Goal: Transaction & Acquisition: Purchase product/service

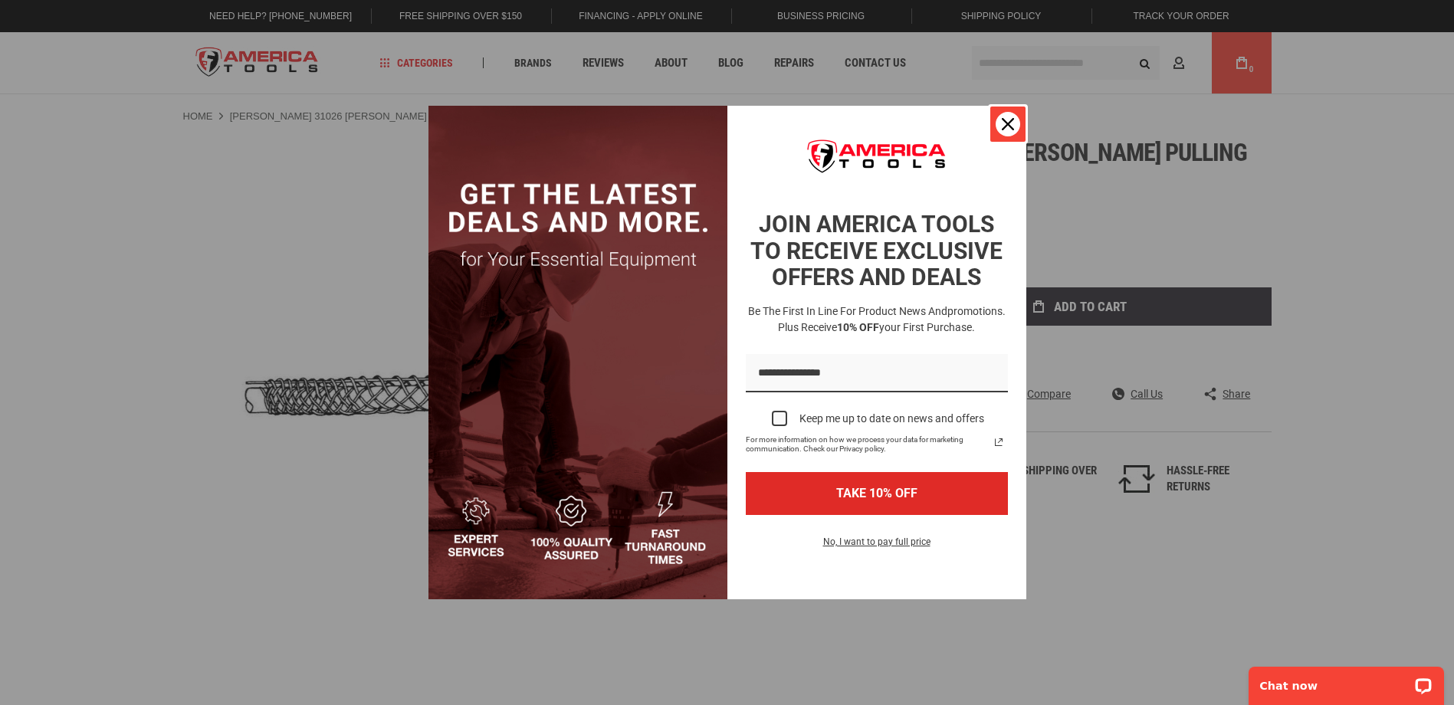
click at [1004, 129] on icon "close icon" at bounding box center [1008, 124] width 12 height 12
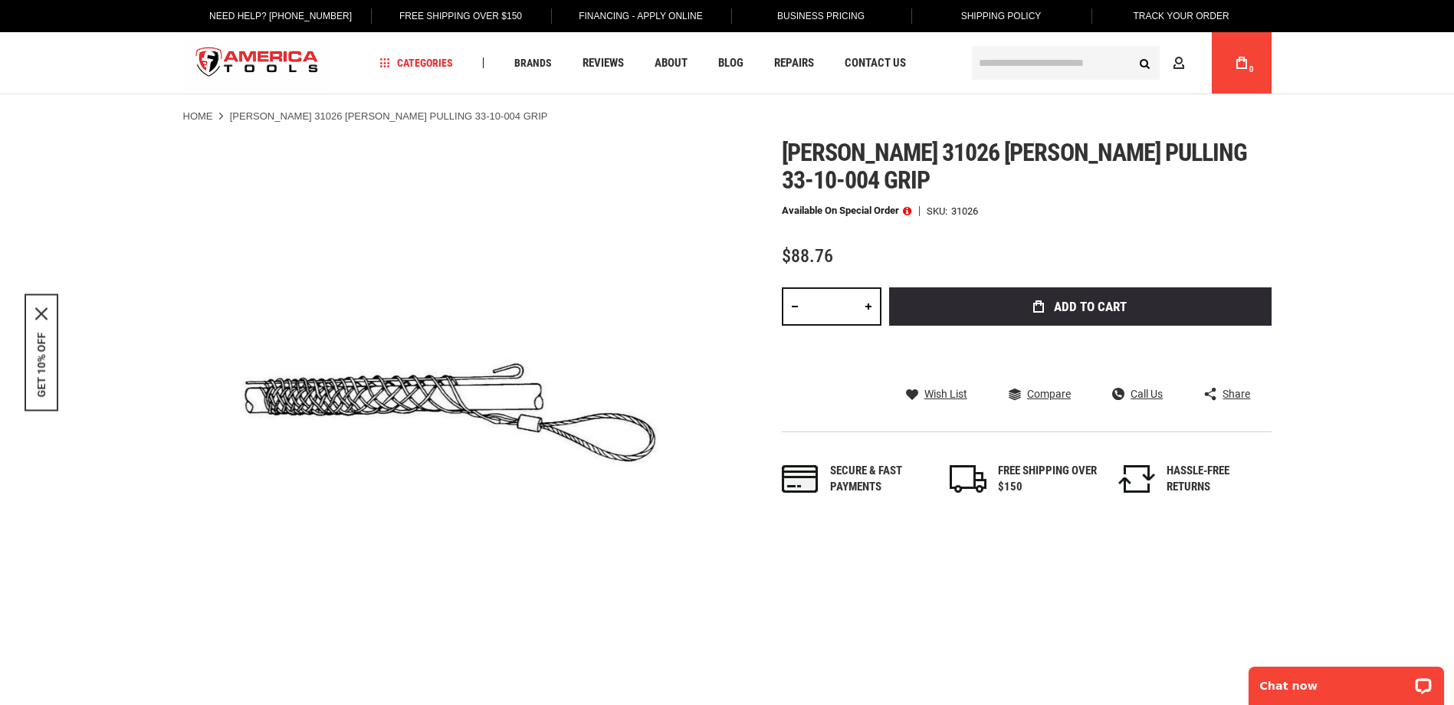
click at [996, 60] on input "text" at bounding box center [1066, 63] width 188 height 34
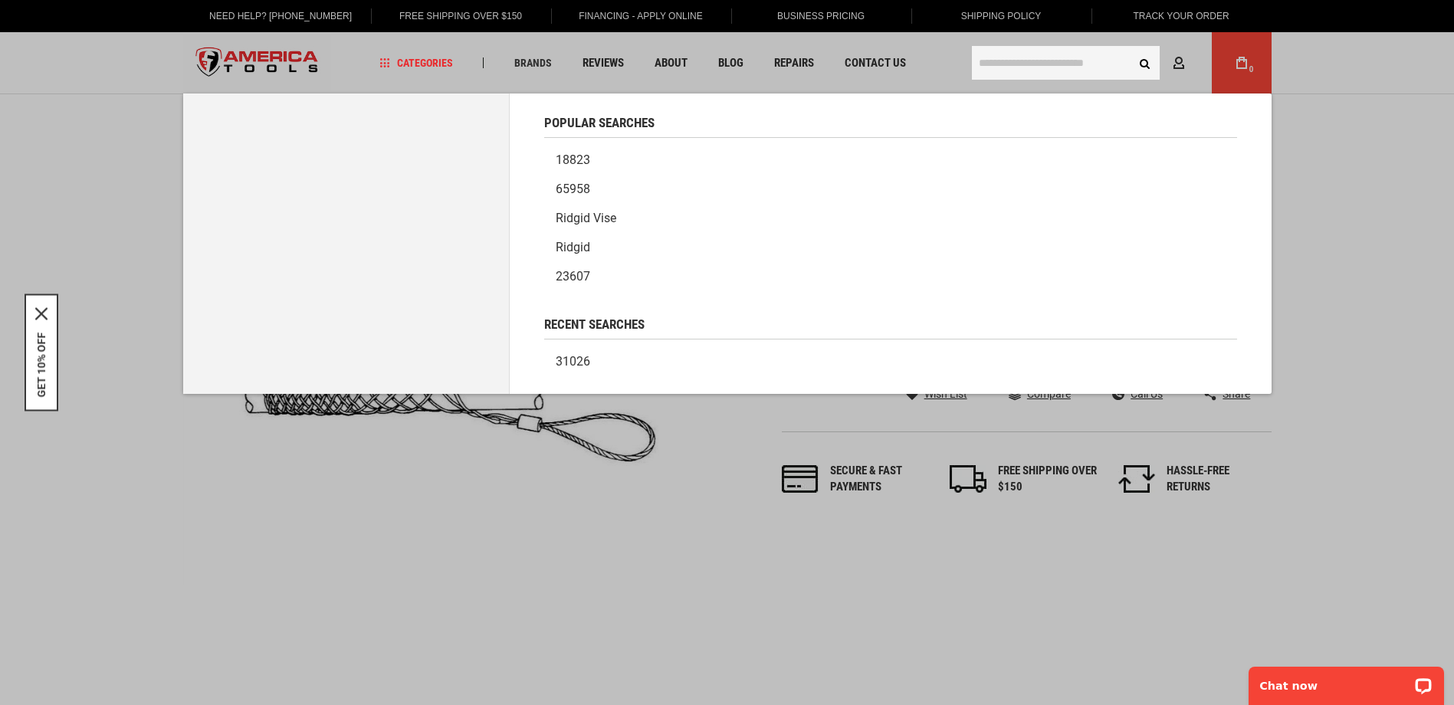
drag, startPoint x: 1394, startPoint y: 220, endPoint x: 1364, endPoint y: 195, distance: 39.2
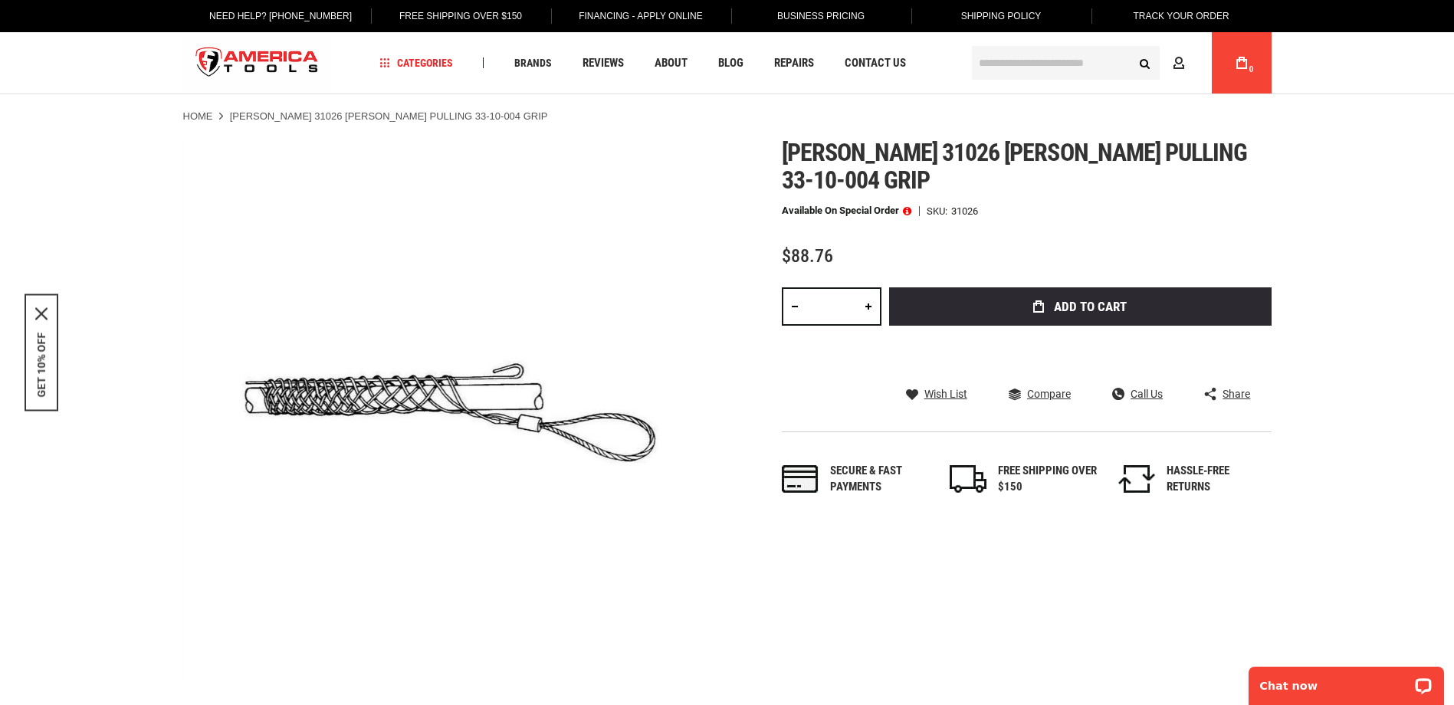
click at [1017, 58] on input "text" at bounding box center [1066, 63] width 188 height 34
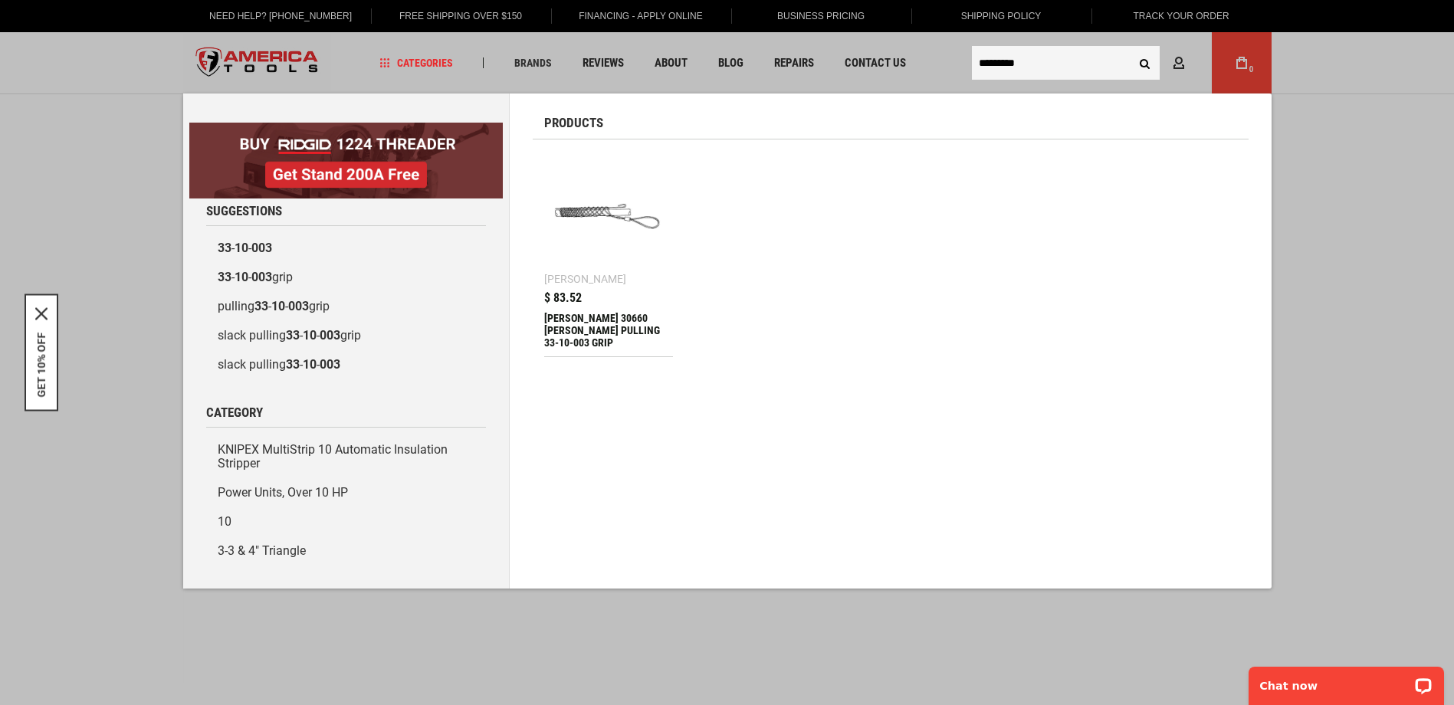
type input "*********"
click at [579, 314] on div "[PERSON_NAME] 30660 [PERSON_NAME] PULLING 33-10-003 GRIP" at bounding box center [609, 330] width 130 height 37
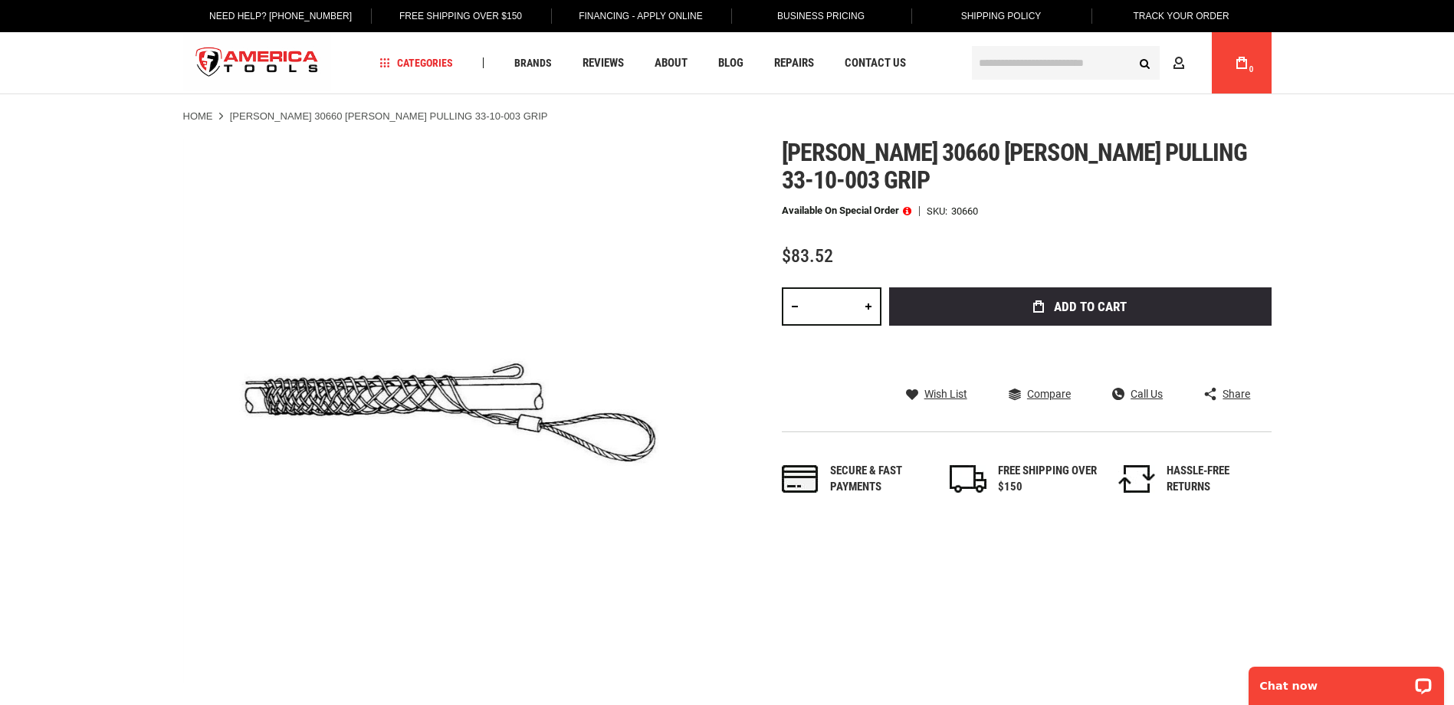
click at [870, 287] on link at bounding box center [868, 306] width 26 height 38
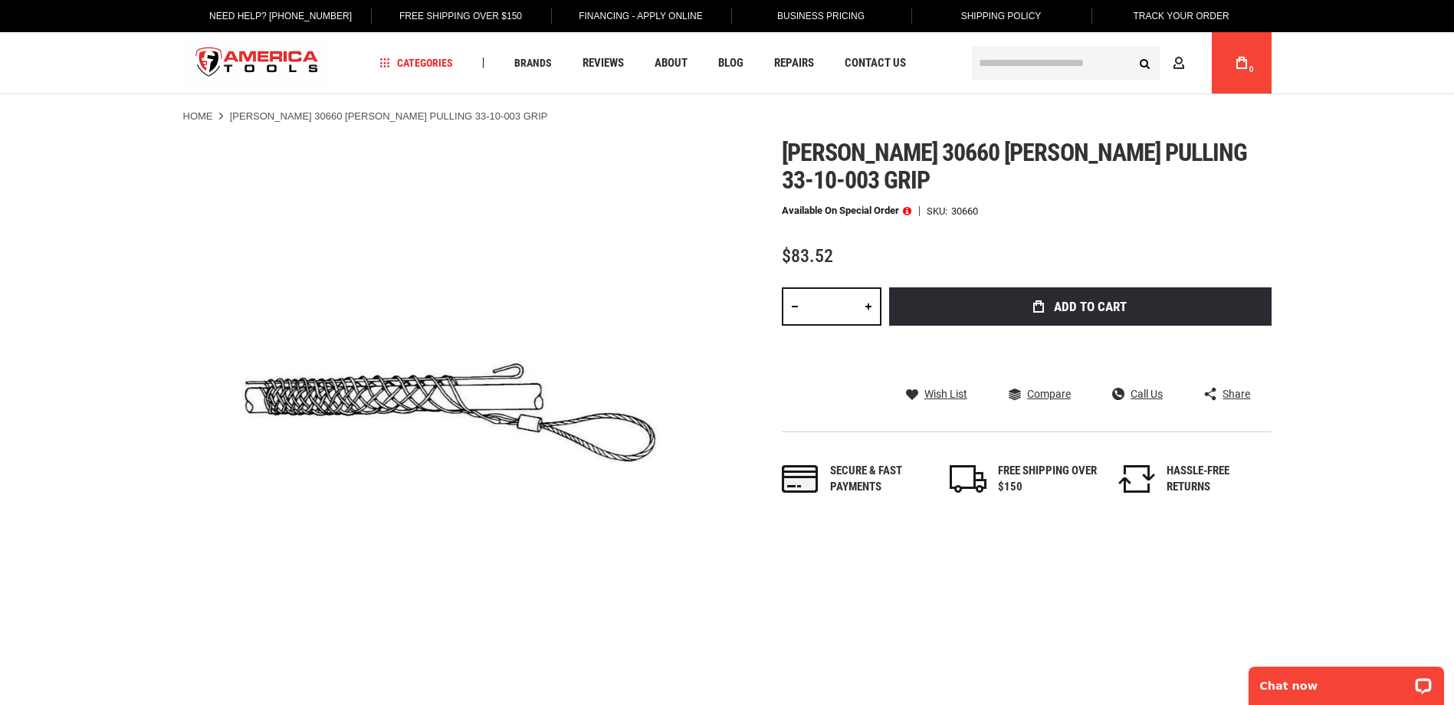
type input "*"
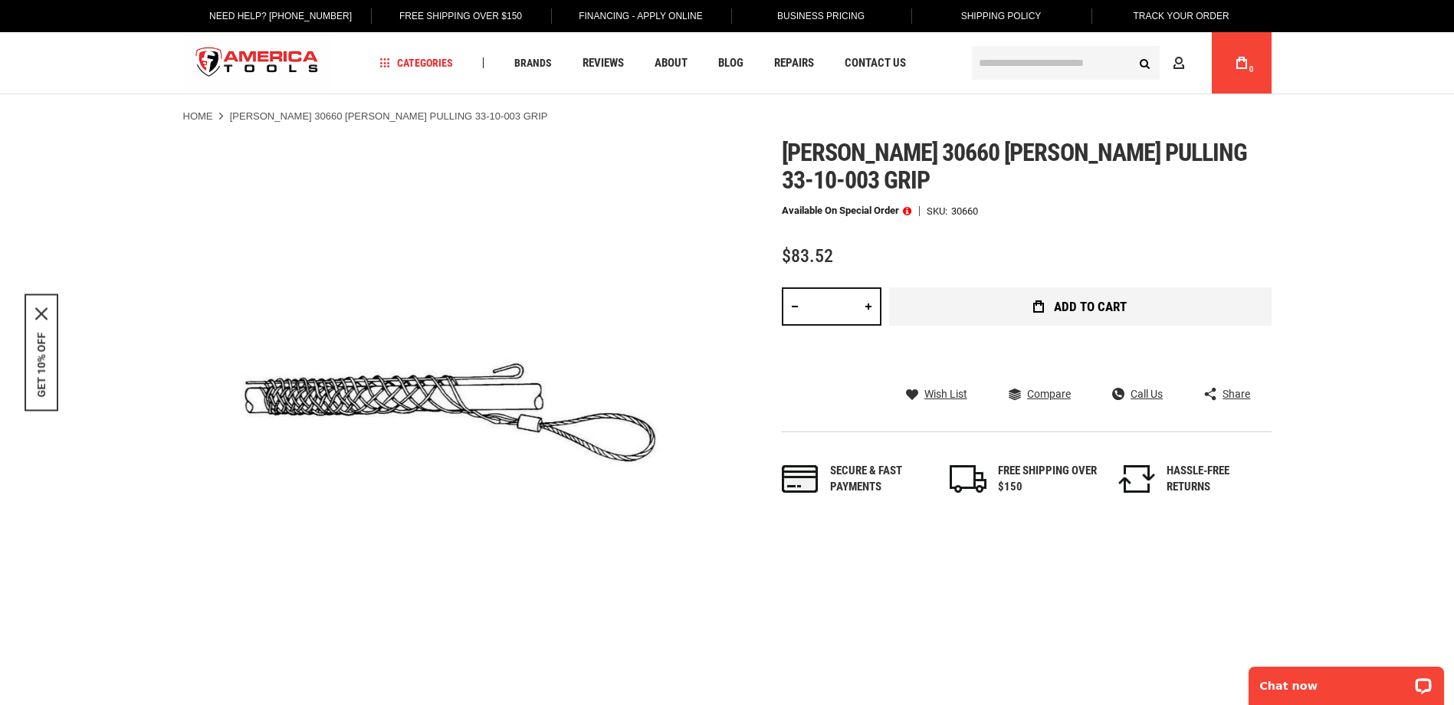
click at [1086, 300] on span "Add to Cart" at bounding box center [1090, 306] width 73 height 13
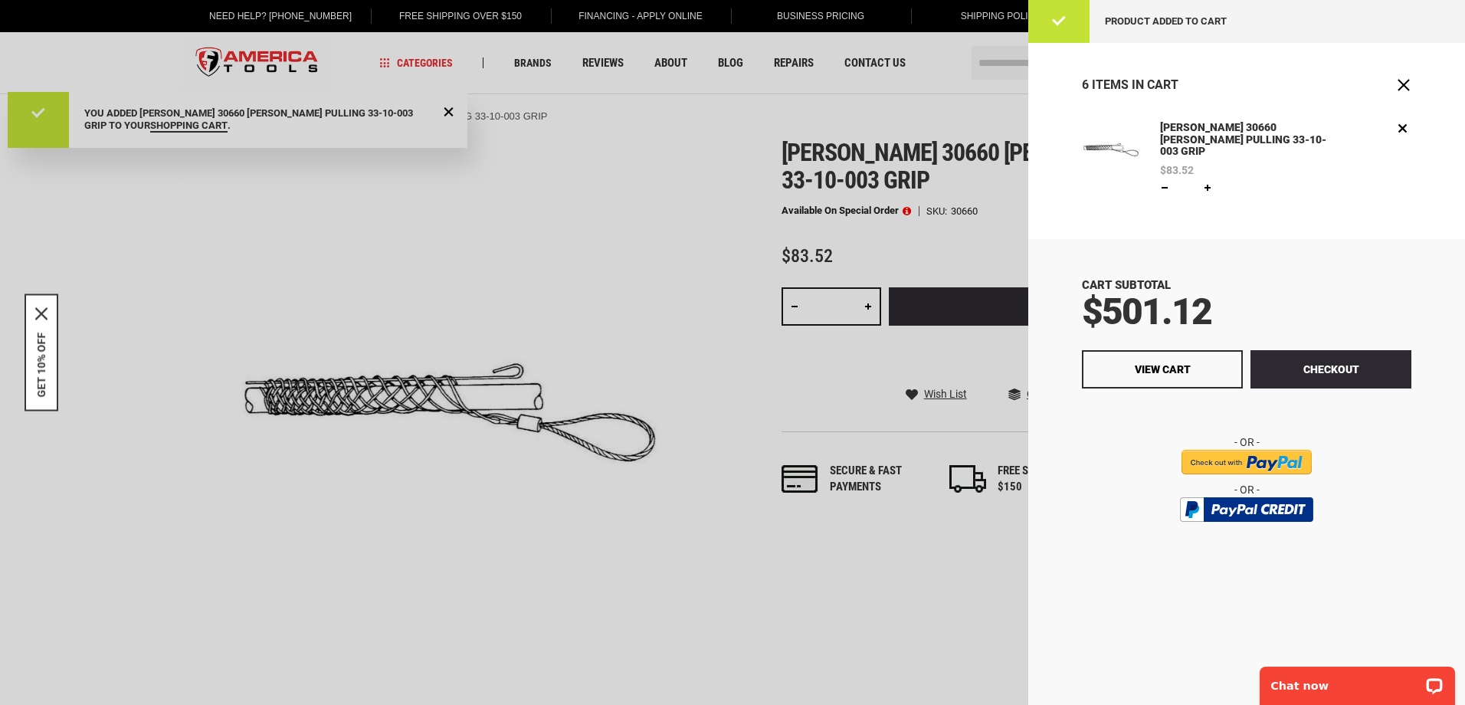
click at [1383, 241] on div "Cart Subtotal $501.12 Checkout View Cart" at bounding box center [1247, 472] width 437 height 466
